Goal: Navigation & Orientation: Find specific page/section

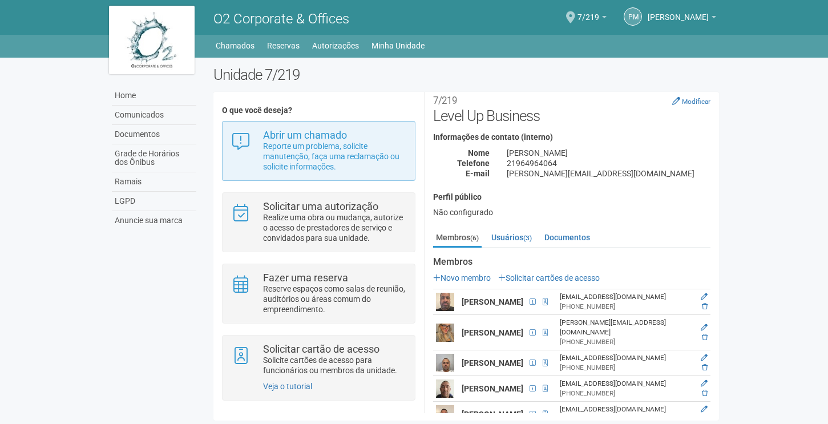
scroll to position [2, 0]
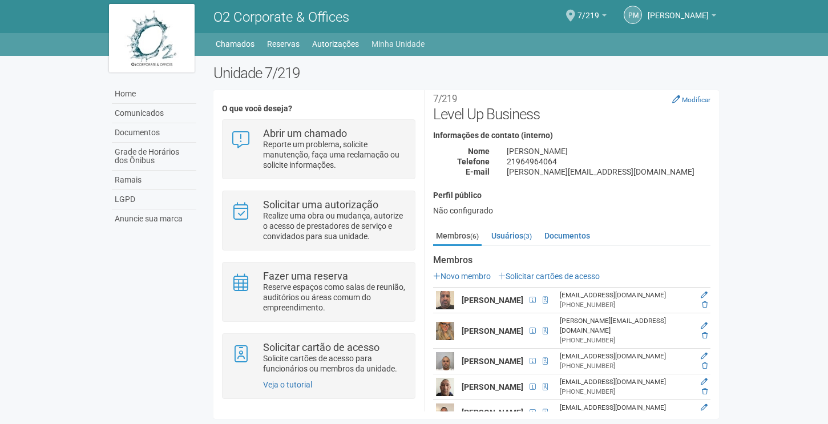
click at [399, 44] on link "Minha Unidade" at bounding box center [397, 44] width 53 height 16
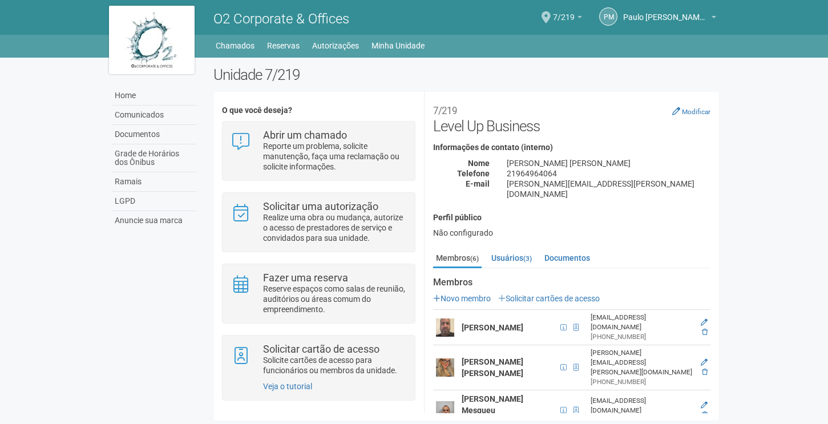
click at [556, 18] on span "7/219" at bounding box center [564, 12] width 22 height 20
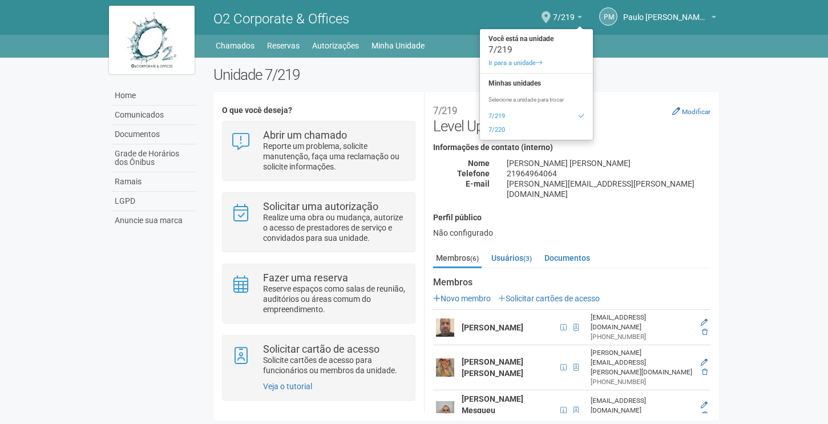
click at [626, 50] on ul "Home Home Comunicados Documentos Grade de Horários dos Ônibus Ramais LGPD Anunc…" at bounding box center [467, 46] width 505 height 16
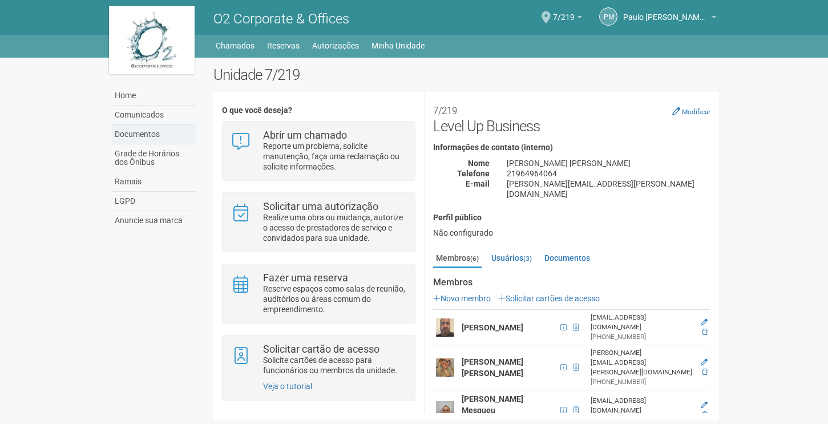
click at [143, 134] on link "Documentos" at bounding box center [154, 134] width 84 height 19
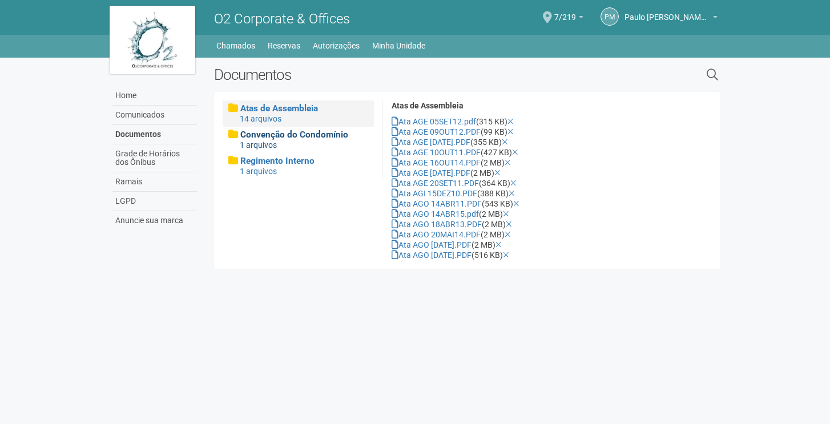
click at [323, 140] on div "1 arquivos" at bounding box center [304, 145] width 128 height 10
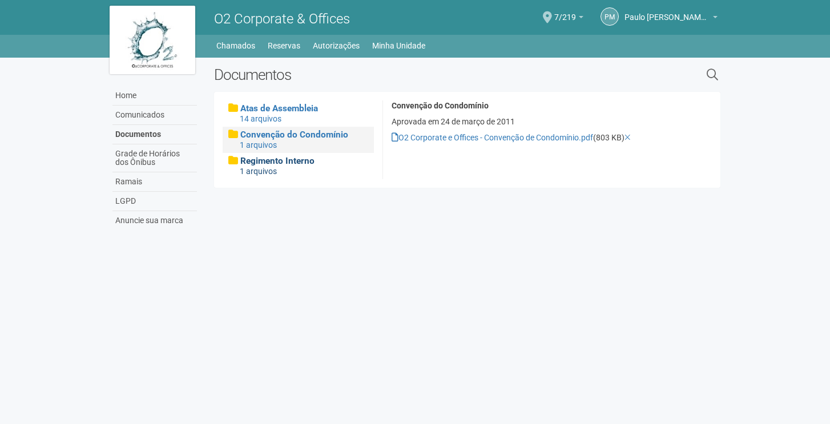
click at [294, 166] on div "1 arquivos" at bounding box center [304, 171] width 128 height 10
click at [136, 110] on link "Comunicados" at bounding box center [154, 115] width 84 height 19
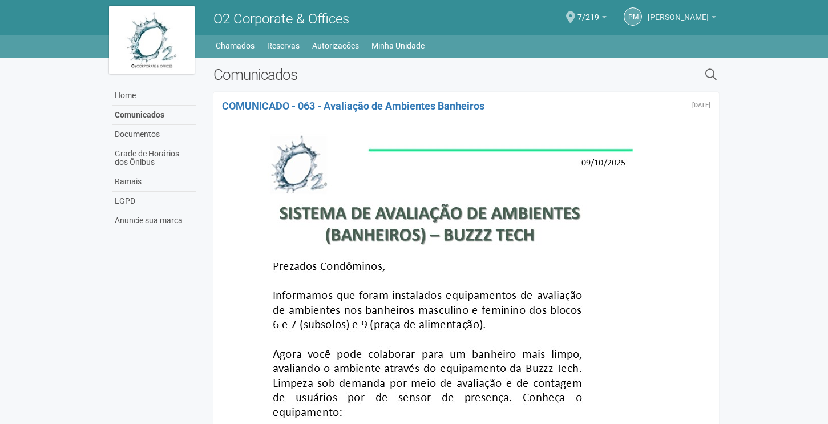
click at [707, 17] on span "Paulo [PERSON_NAME] [PERSON_NAME]" at bounding box center [678, 12] width 61 height 20
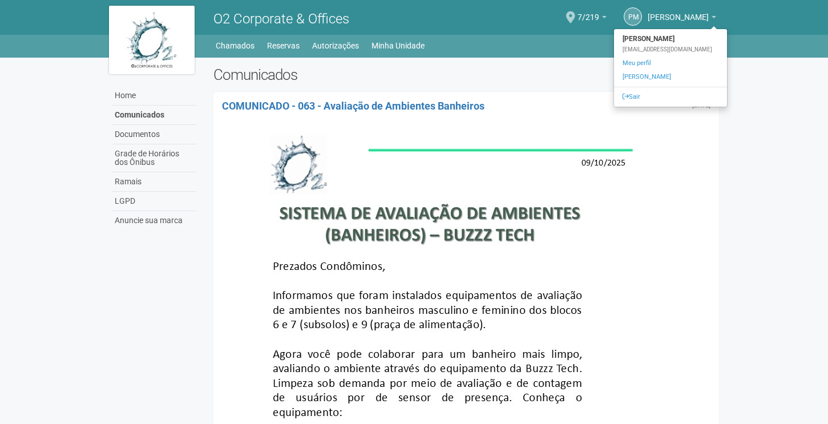
click at [663, 165] on div at bounding box center [466, 414] width 489 height 593
